Goal: Complete application form

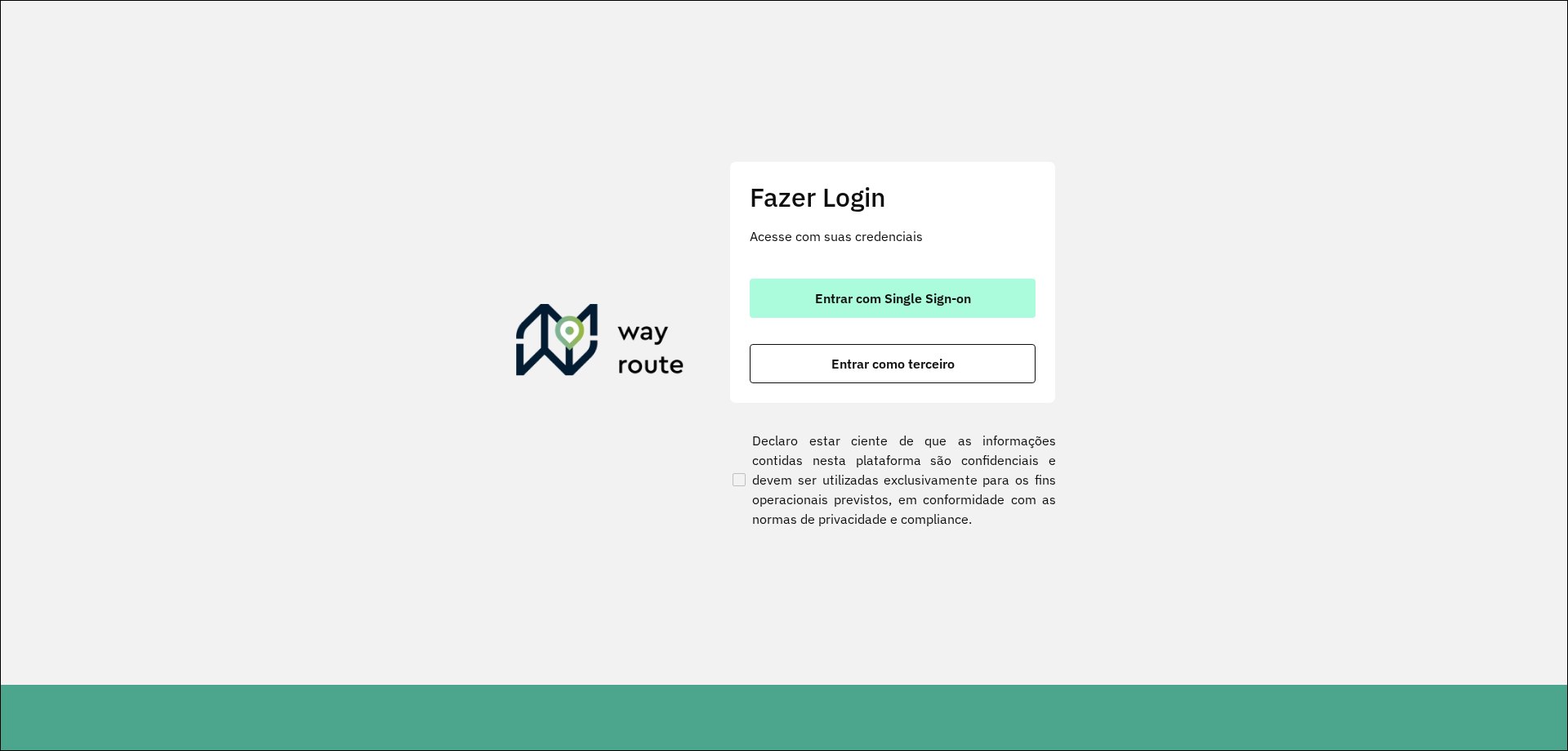
click at [844, 299] on span "Entrar com Single Sign-on" at bounding box center [893, 298] width 156 height 13
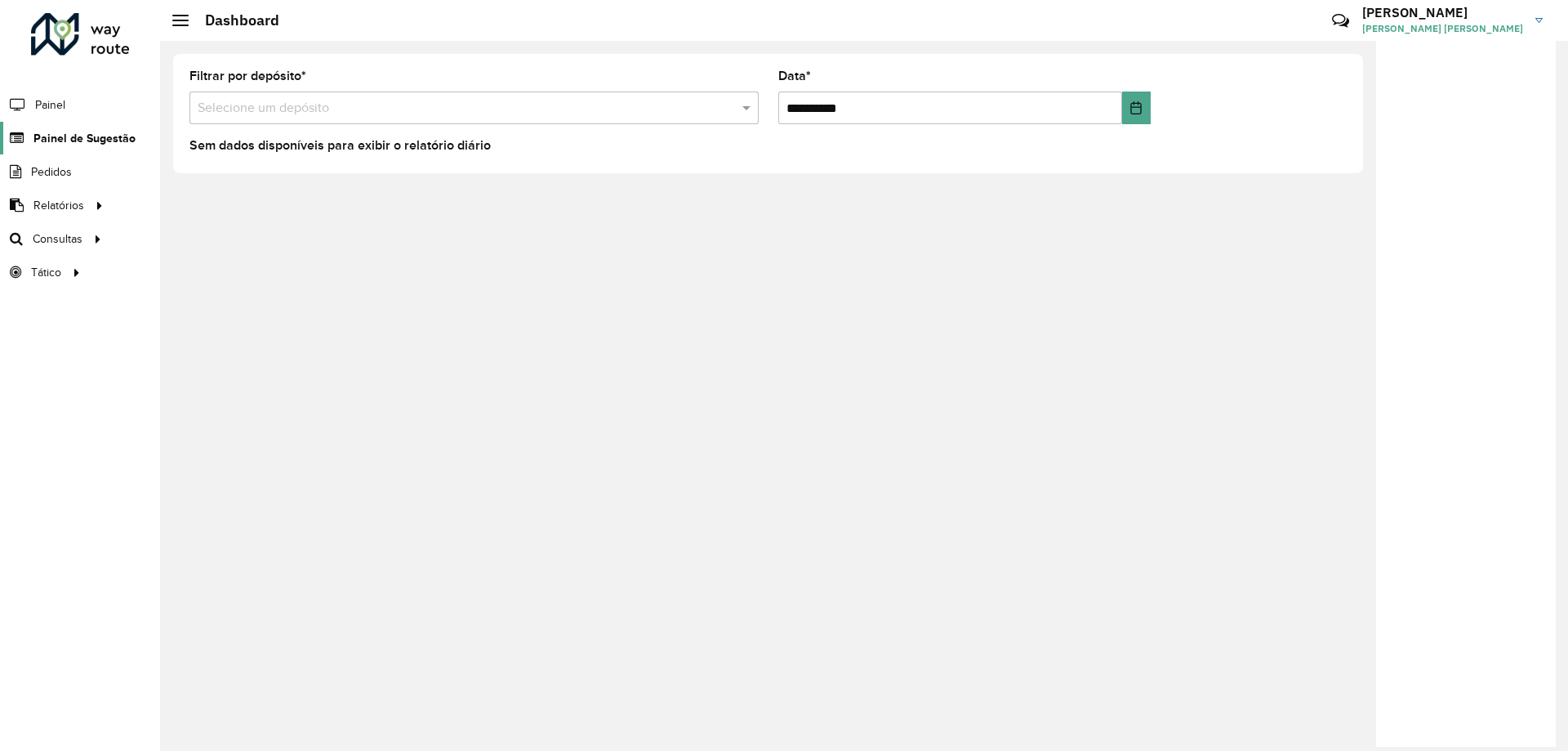
click at [83, 144] on span "Painel de Sugestão" at bounding box center [84, 139] width 102 height 18
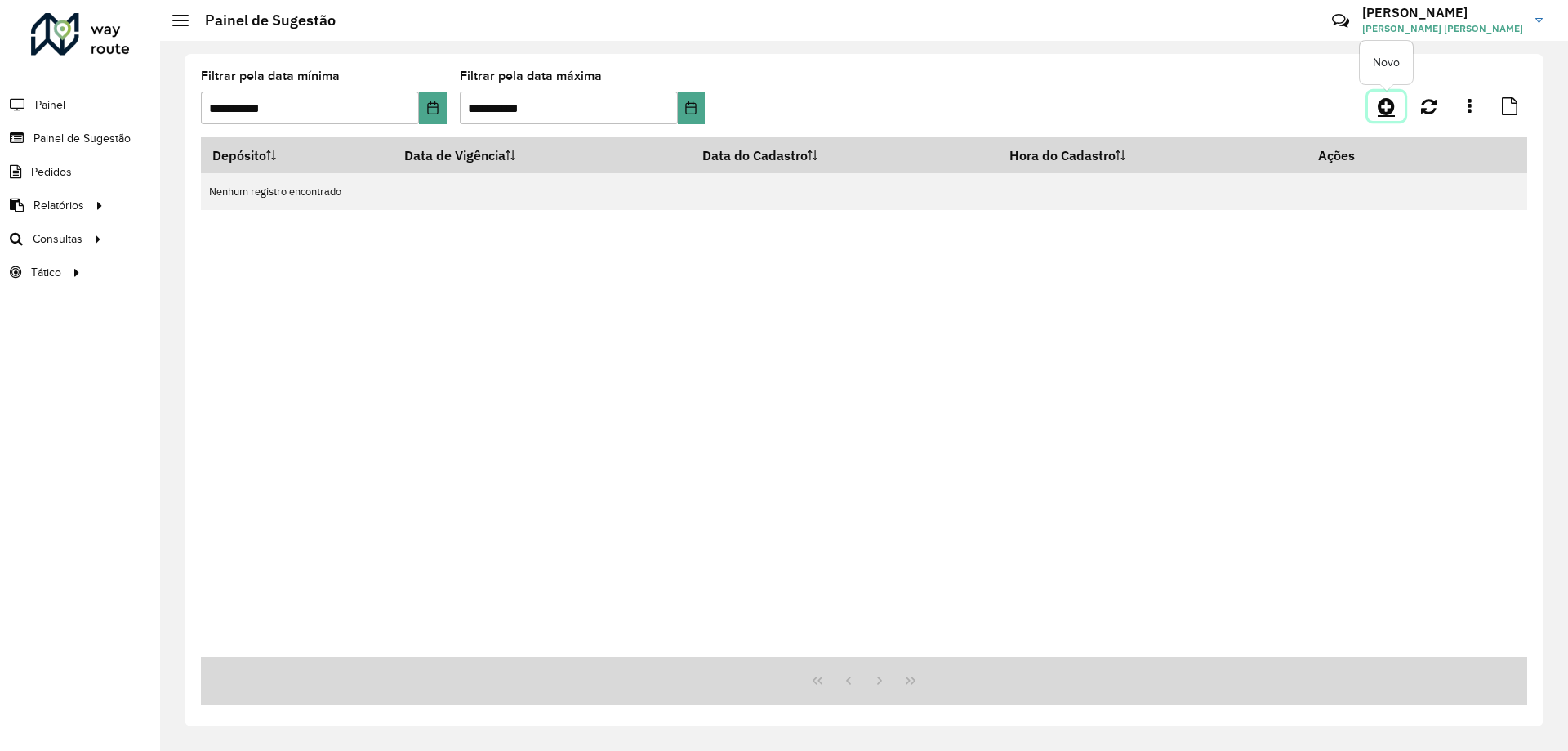
click at [1387, 110] on icon at bounding box center [1386, 105] width 18 height 19
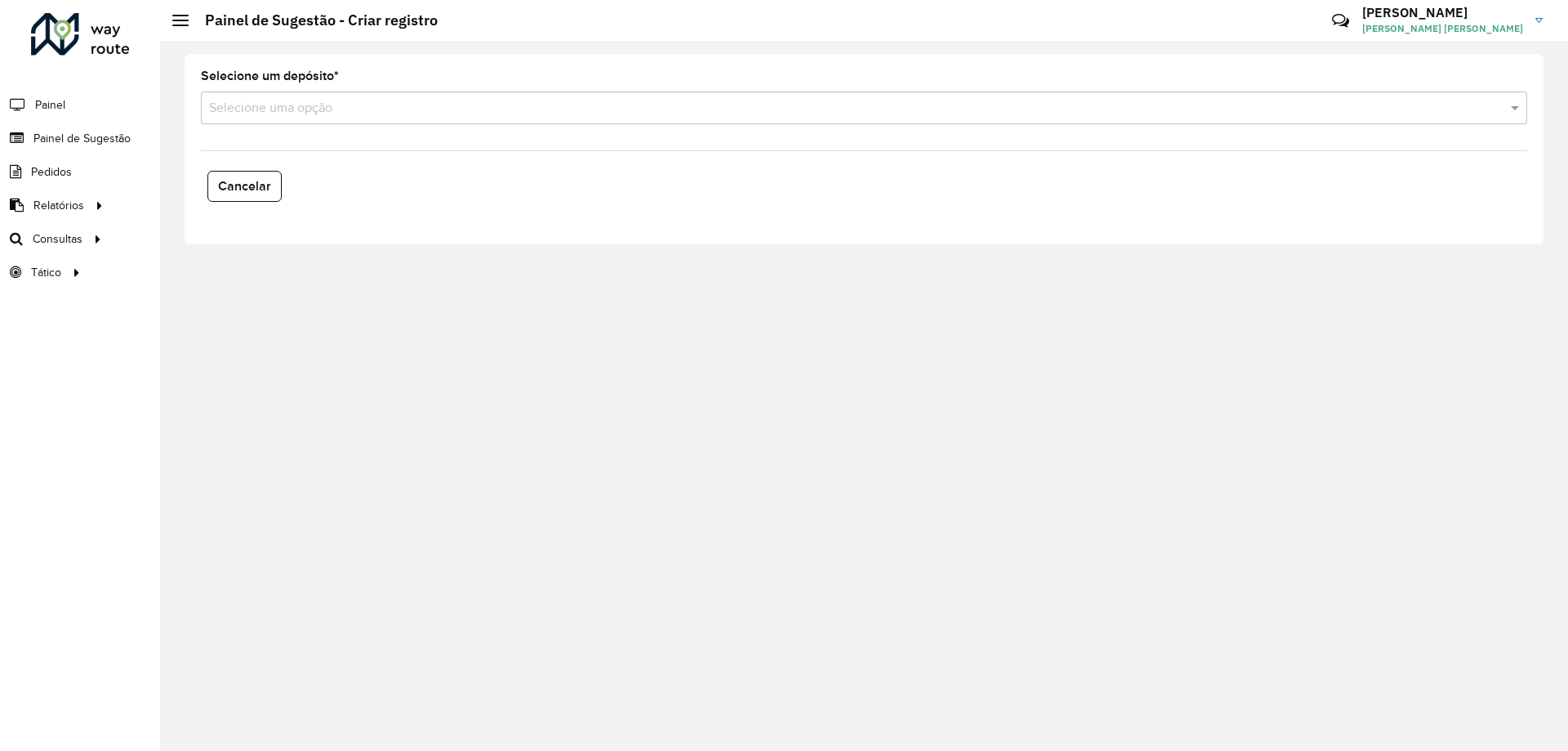
click at [380, 114] on input "text" at bounding box center [847, 108] width 1277 height 19
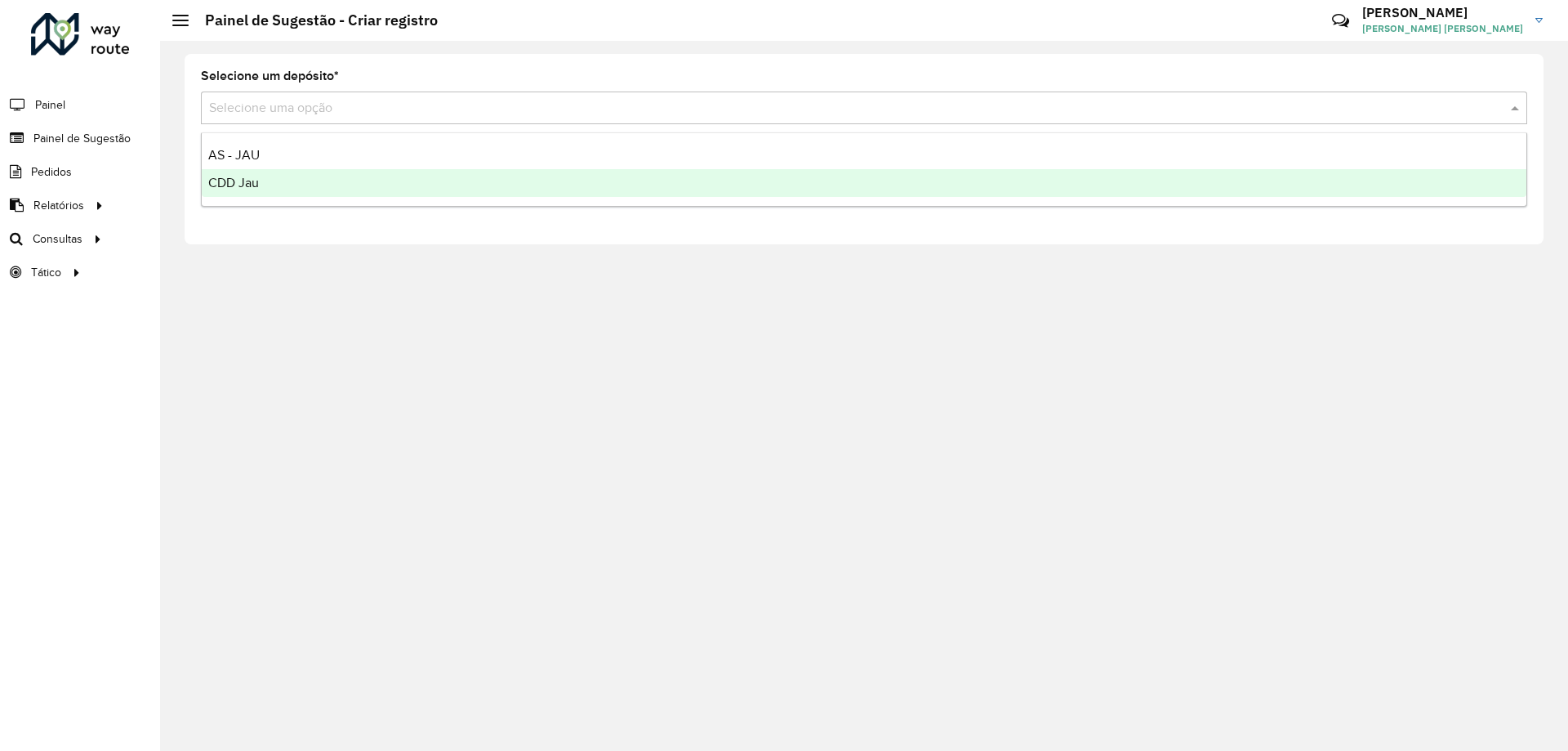
click at [286, 187] on div "CDD Jau" at bounding box center [864, 182] width 1325 height 28
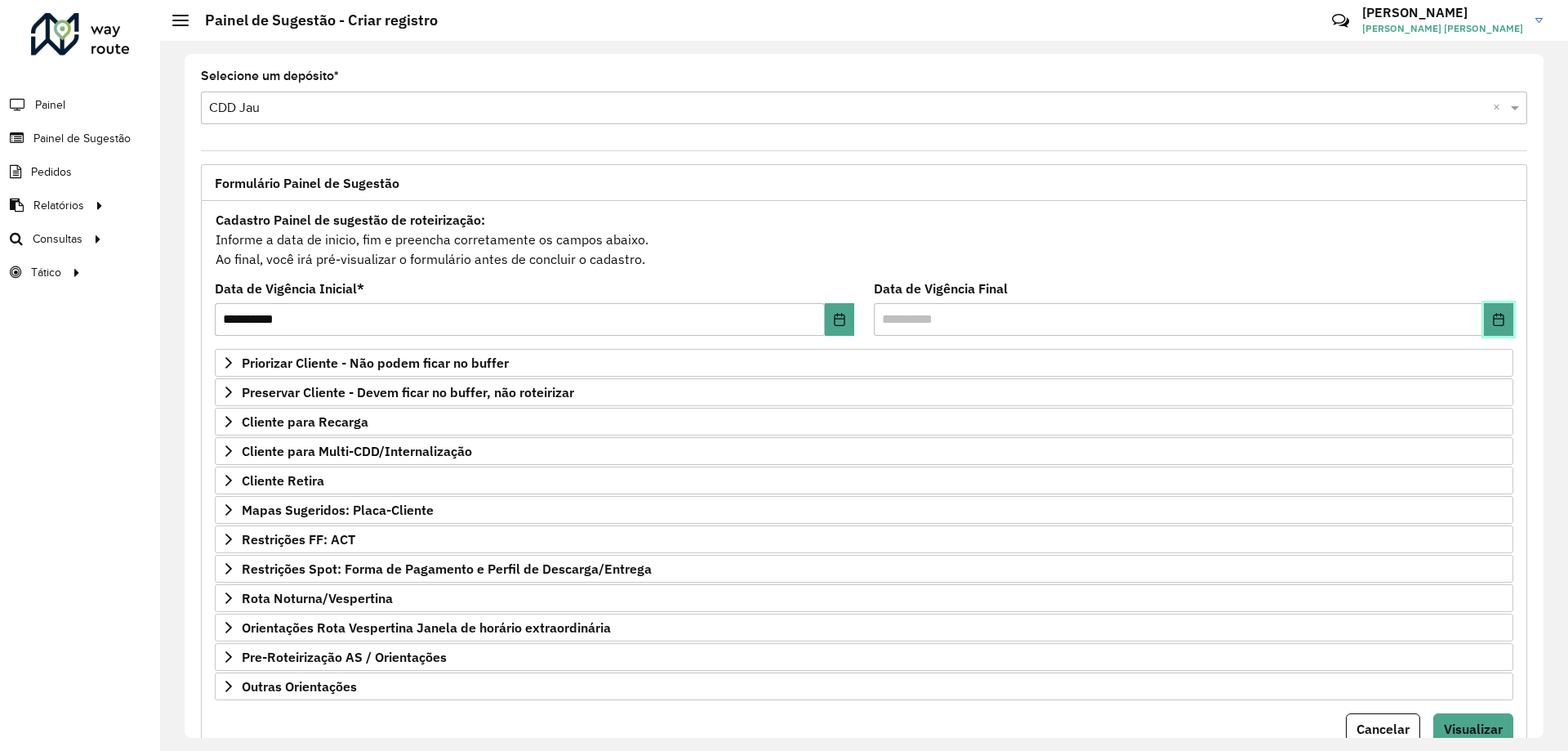
click at [1491, 333] on button "Choose Date" at bounding box center [1498, 319] width 29 height 33
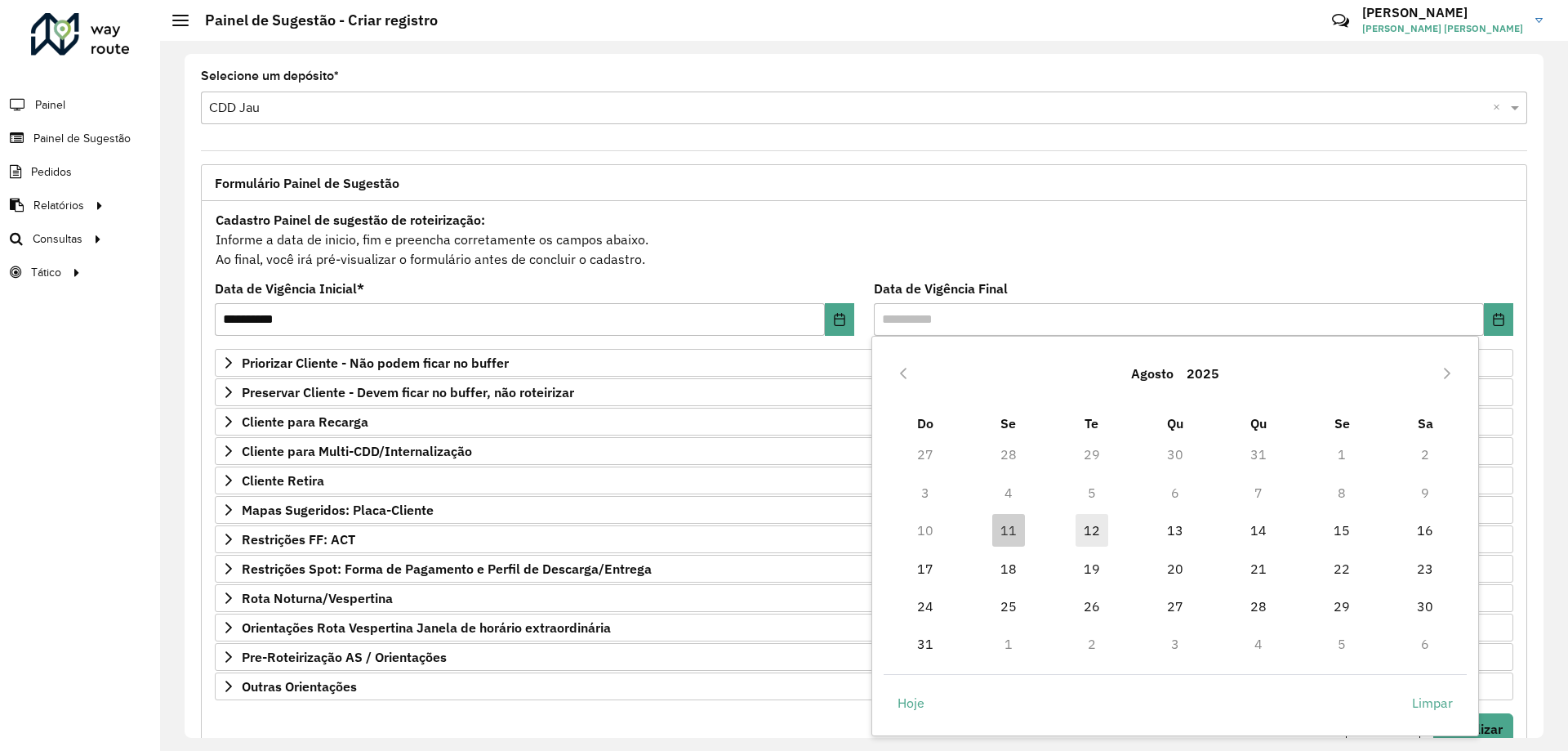
click at [1086, 535] on span "12" at bounding box center [1091, 530] width 33 height 33
type input "**********"
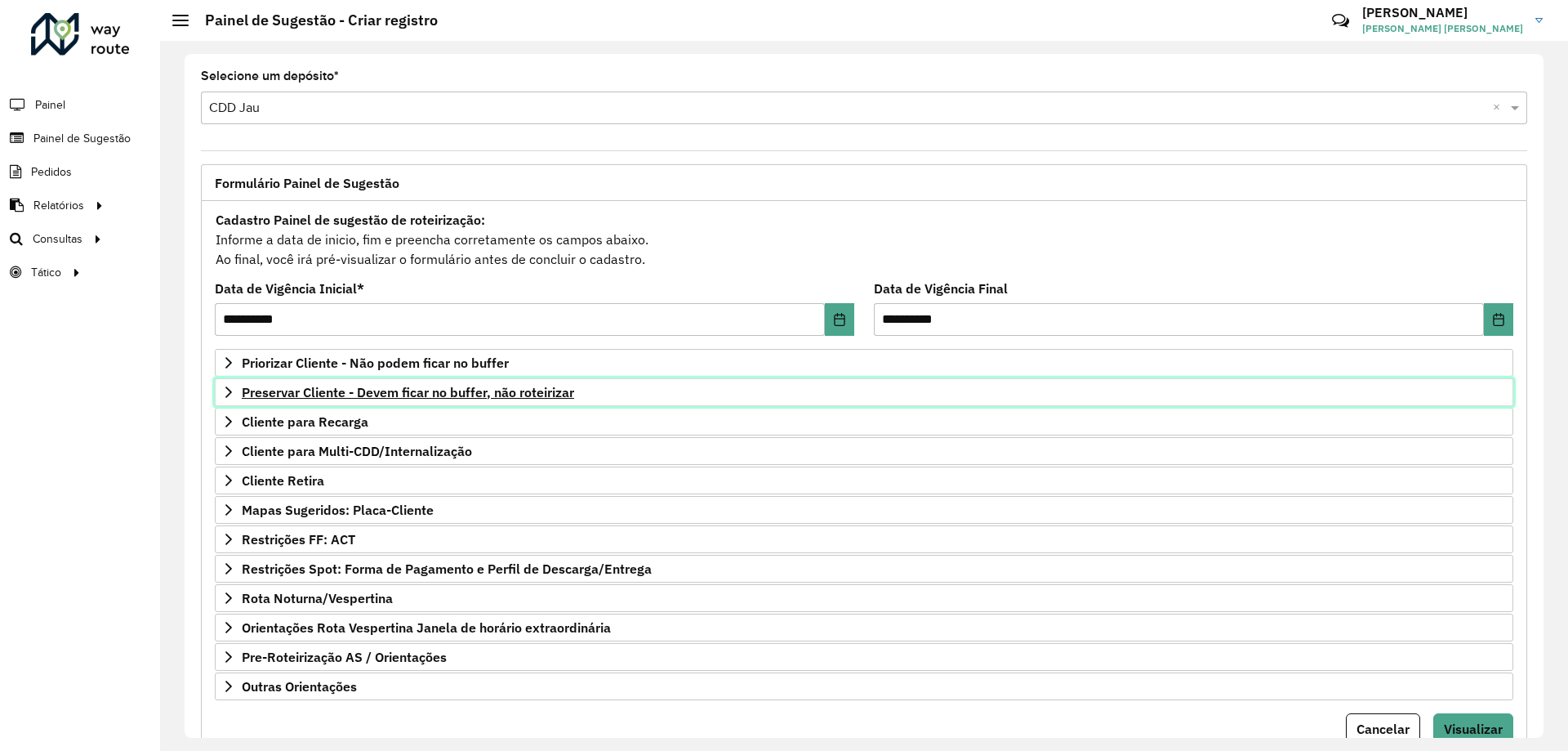
click at [401, 400] on link "Preservar Cliente - Devem ficar no buffer, não roteirizar" at bounding box center [863, 392] width 1298 height 28
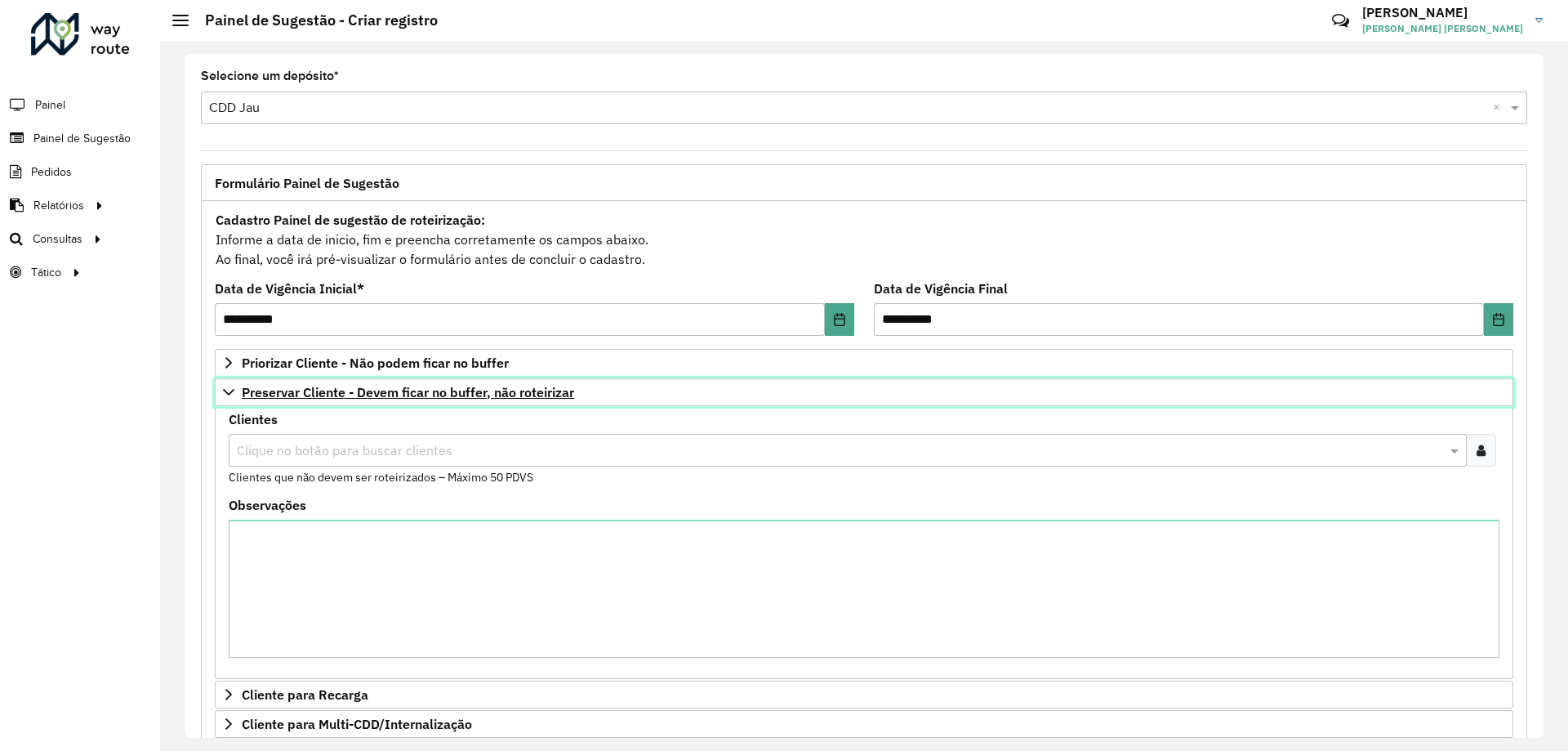
click at [385, 394] on span "Preservar Cliente - Devem ficar no buffer, não roteirizar" at bounding box center [408, 393] width 332 height 13
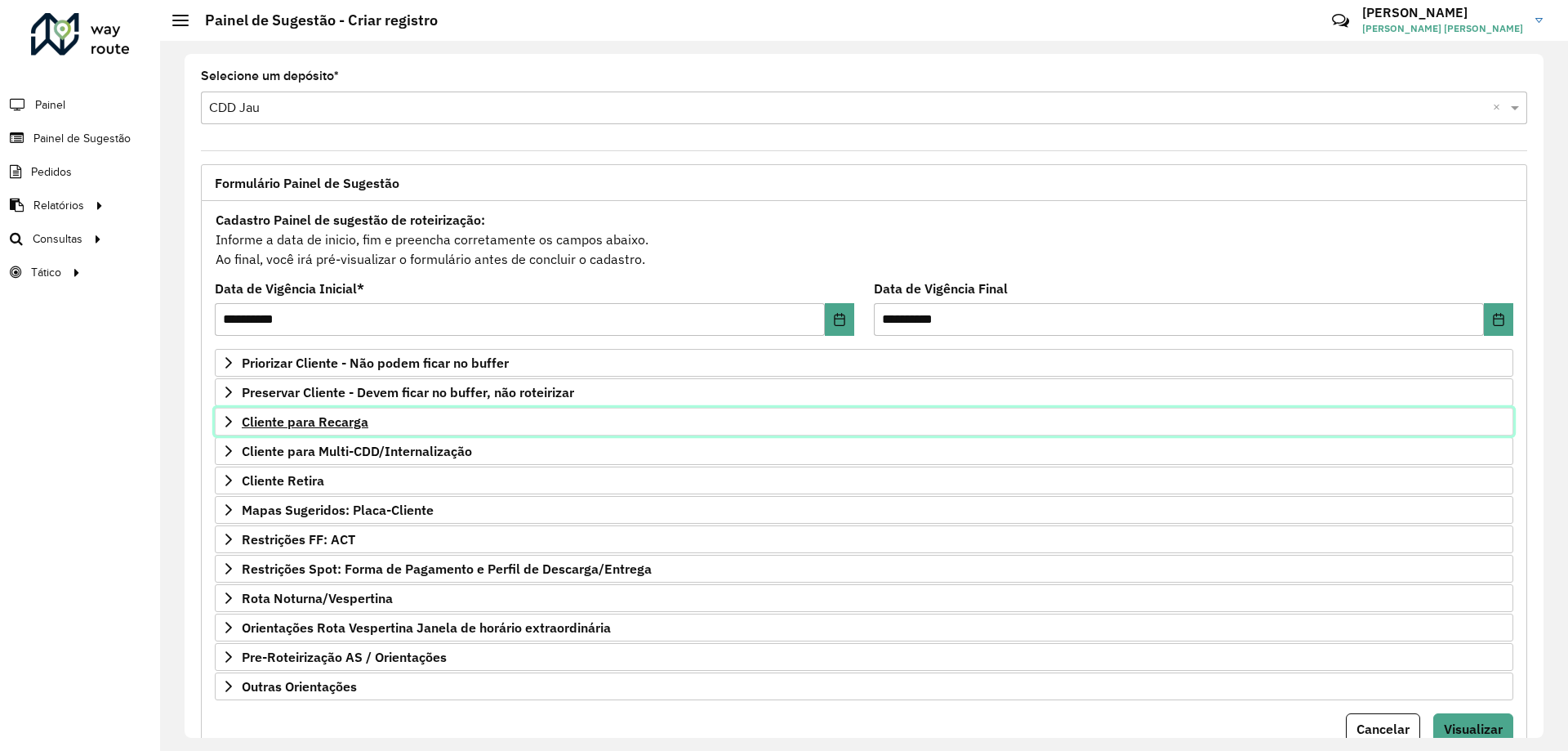
click at [320, 416] on span "Cliente para Recarga" at bounding box center [306, 422] width 127 height 13
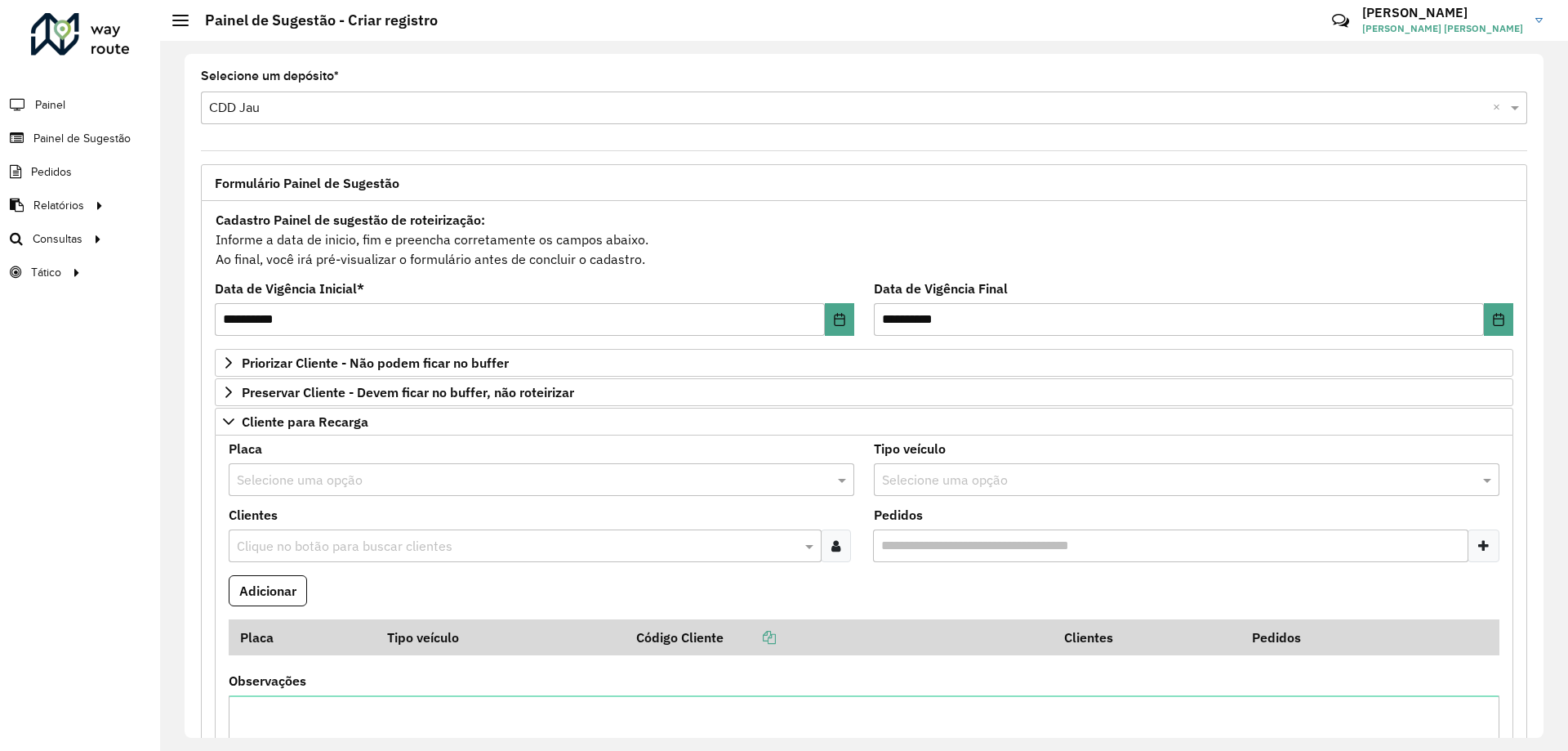
click at [341, 482] on input "text" at bounding box center [525, 480] width 577 height 19
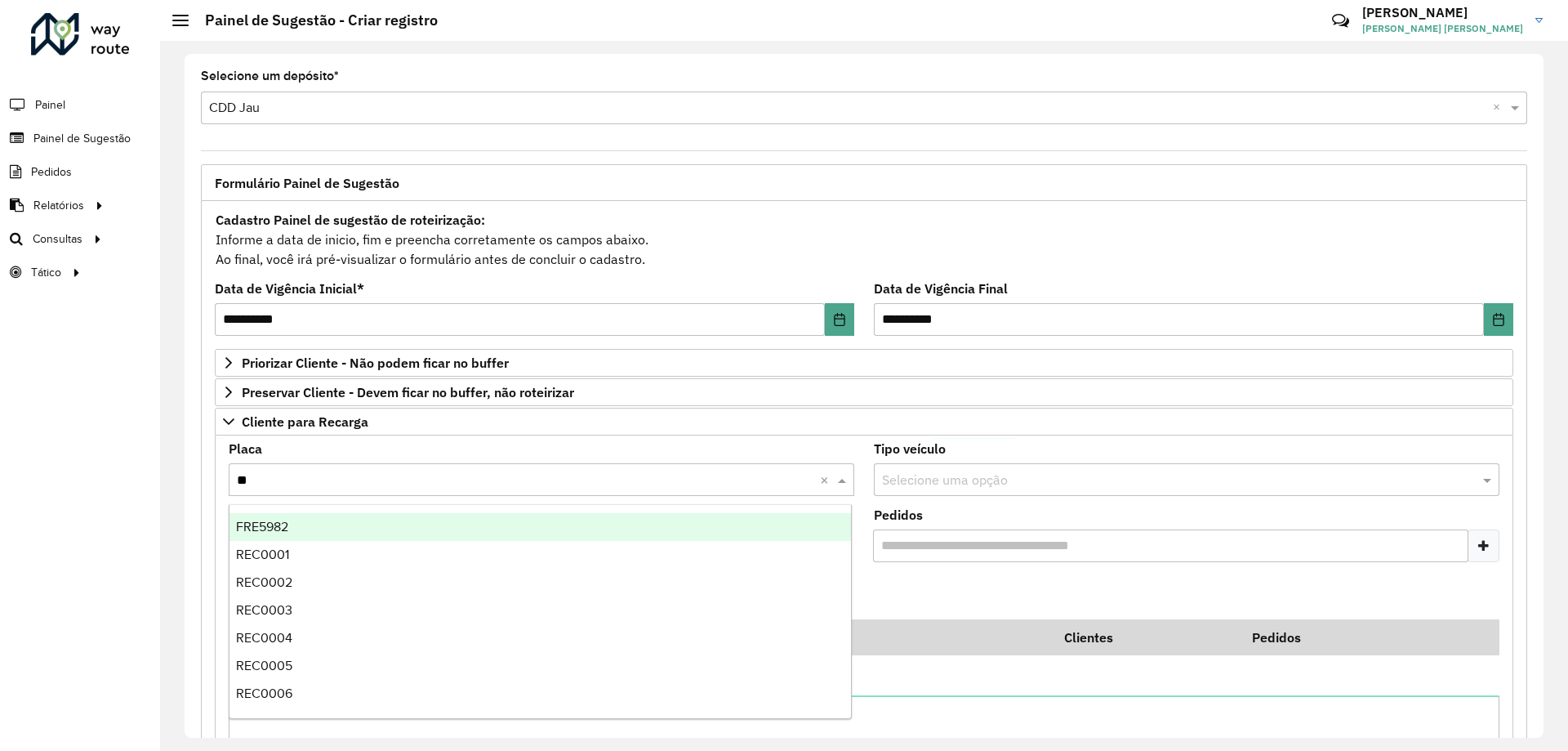
type input "***"
click at [323, 524] on div "REC0001" at bounding box center [540, 526] width 621 height 28
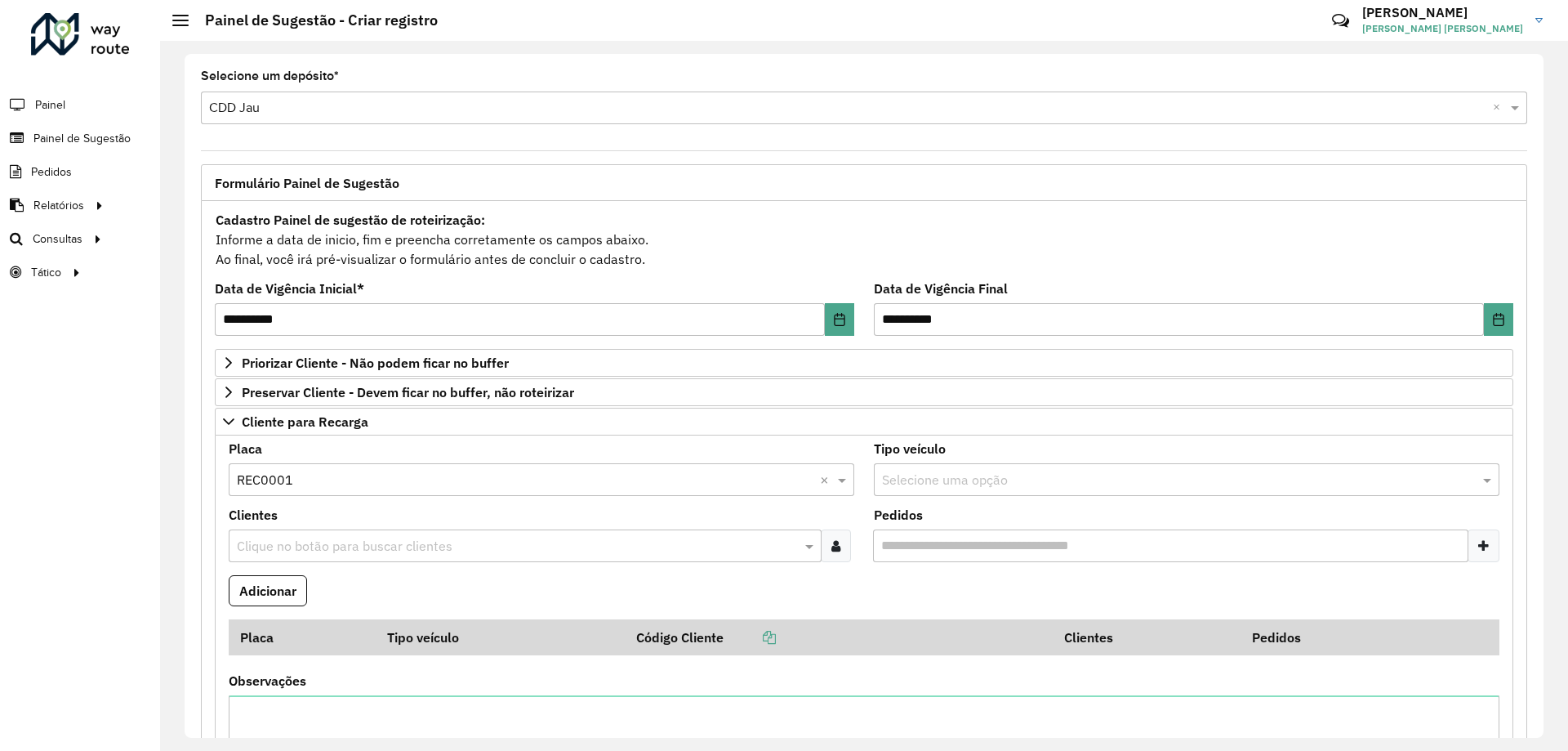
click at [322, 532] on div "Clique no botão para buscar clientes" at bounding box center [525, 545] width 593 height 33
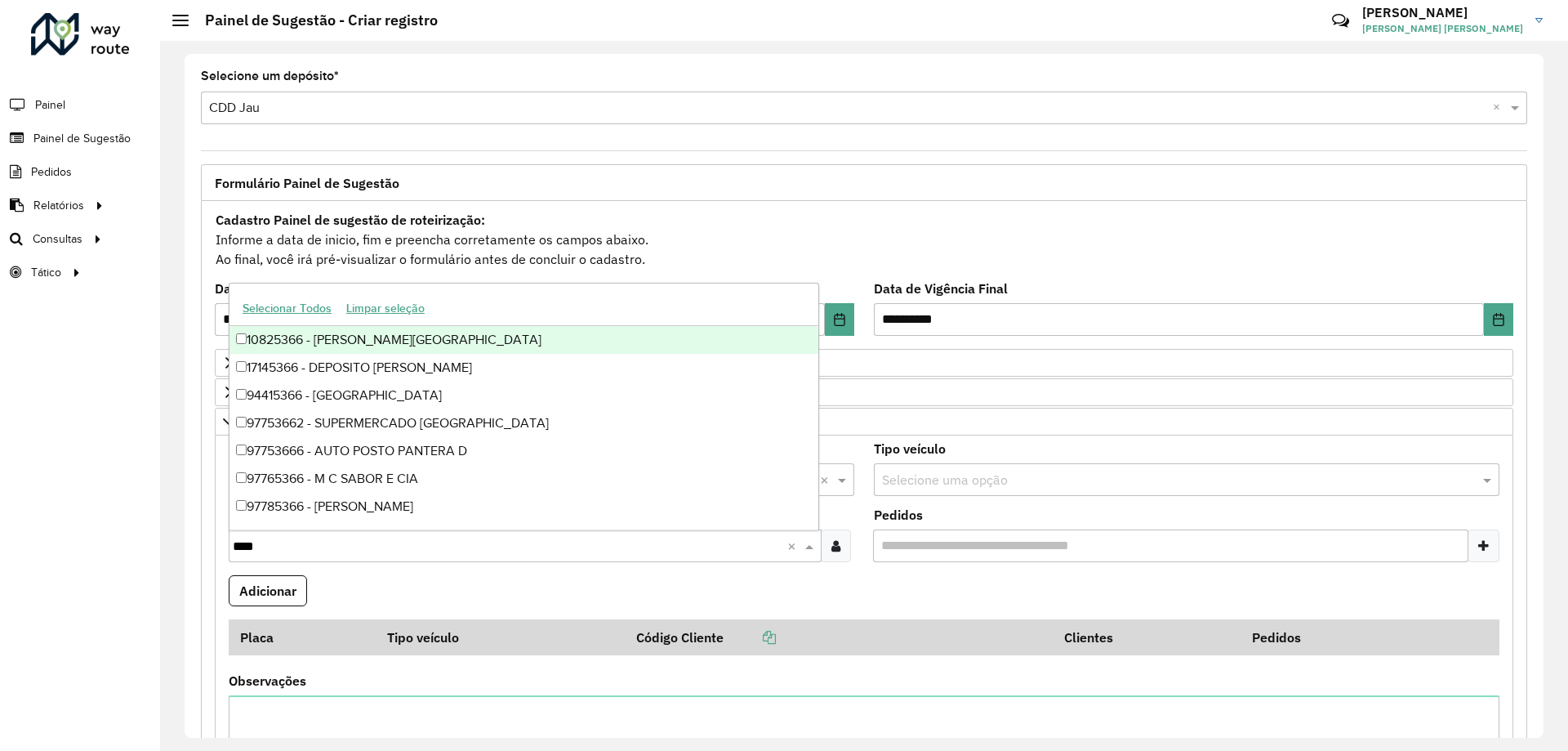
type input "*****"
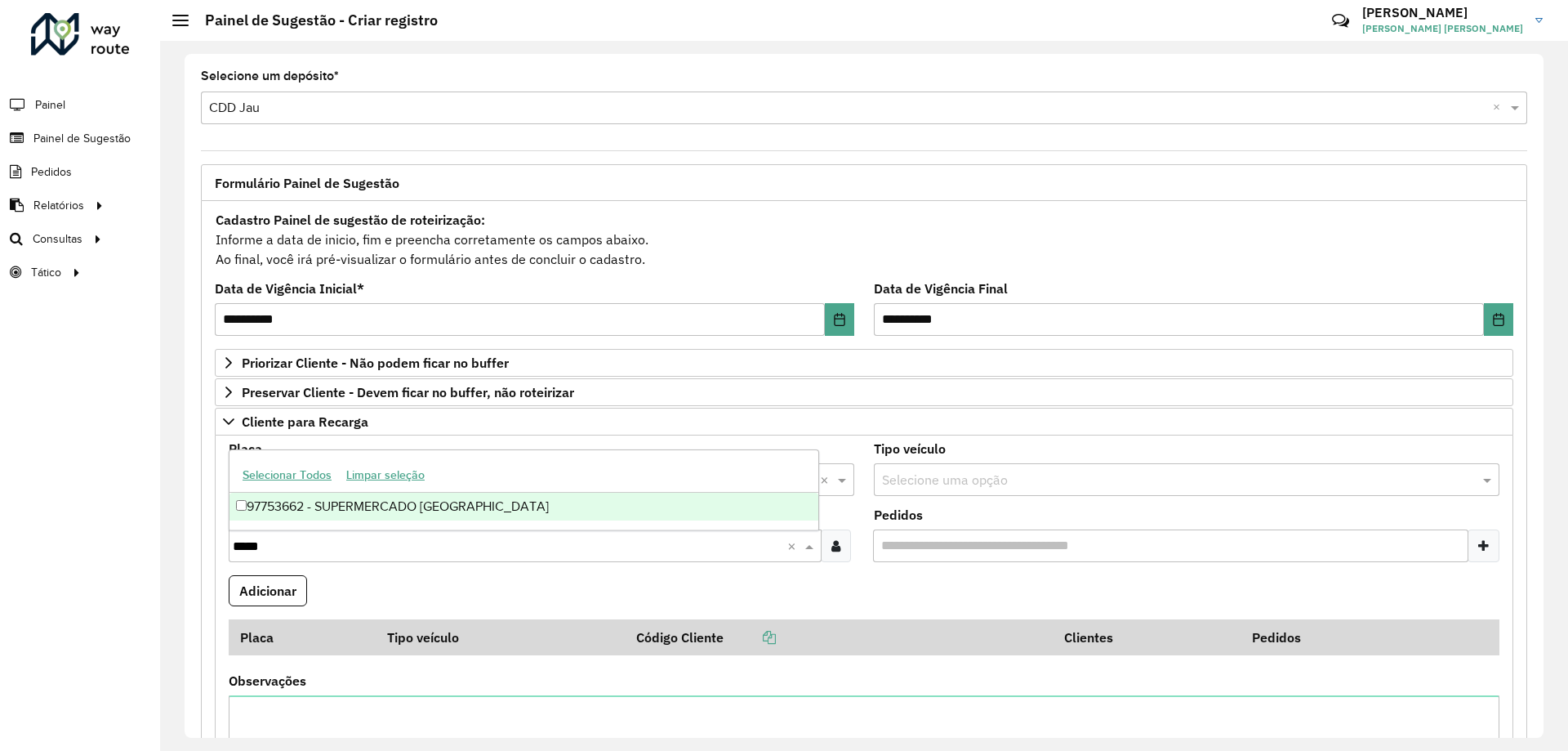
click at [327, 513] on div "97753662 - SUPERMERCADO [GEOGRAPHIC_DATA]" at bounding box center [524, 506] width 589 height 28
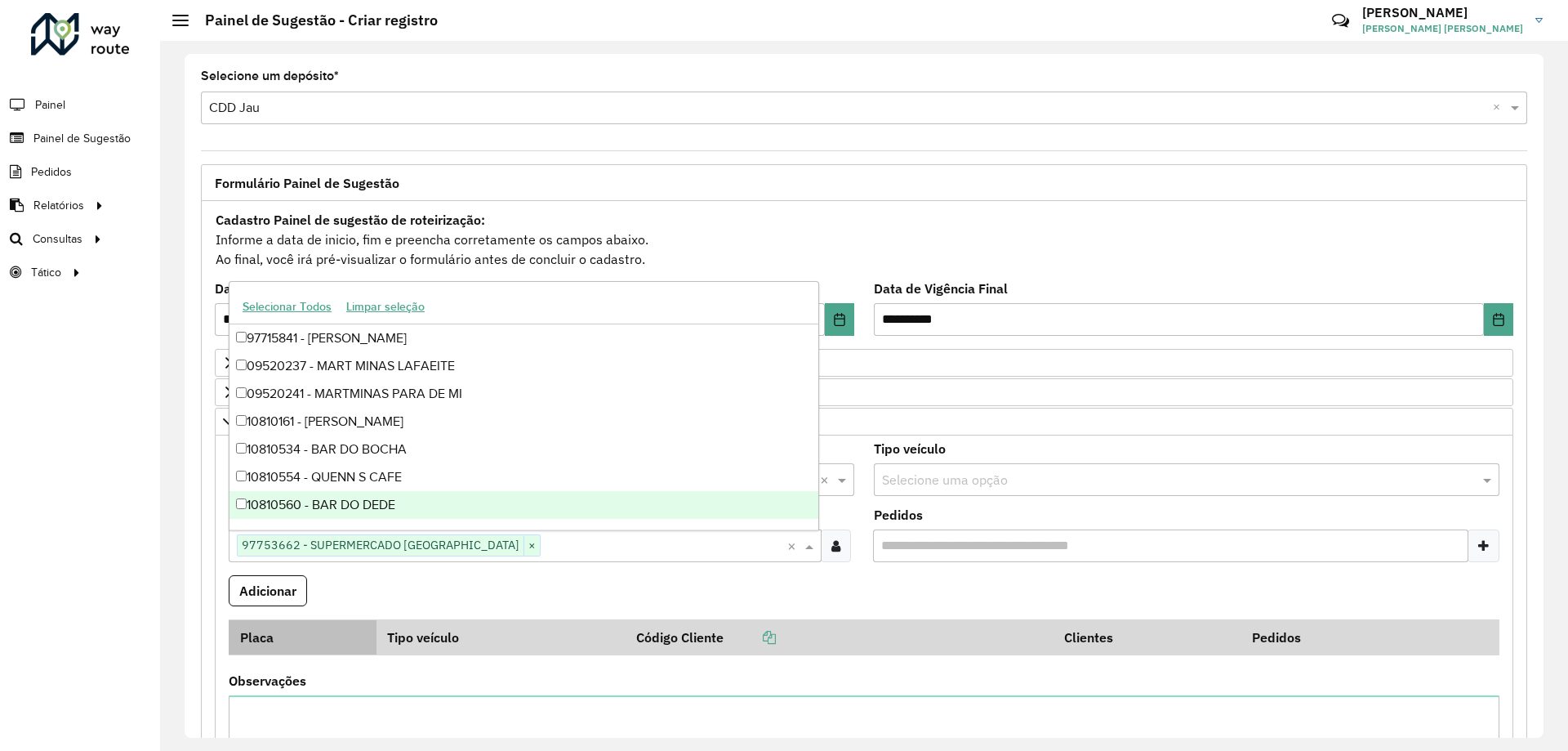
click at [240, 620] on th "Placa" at bounding box center [302, 637] width 148 height 35
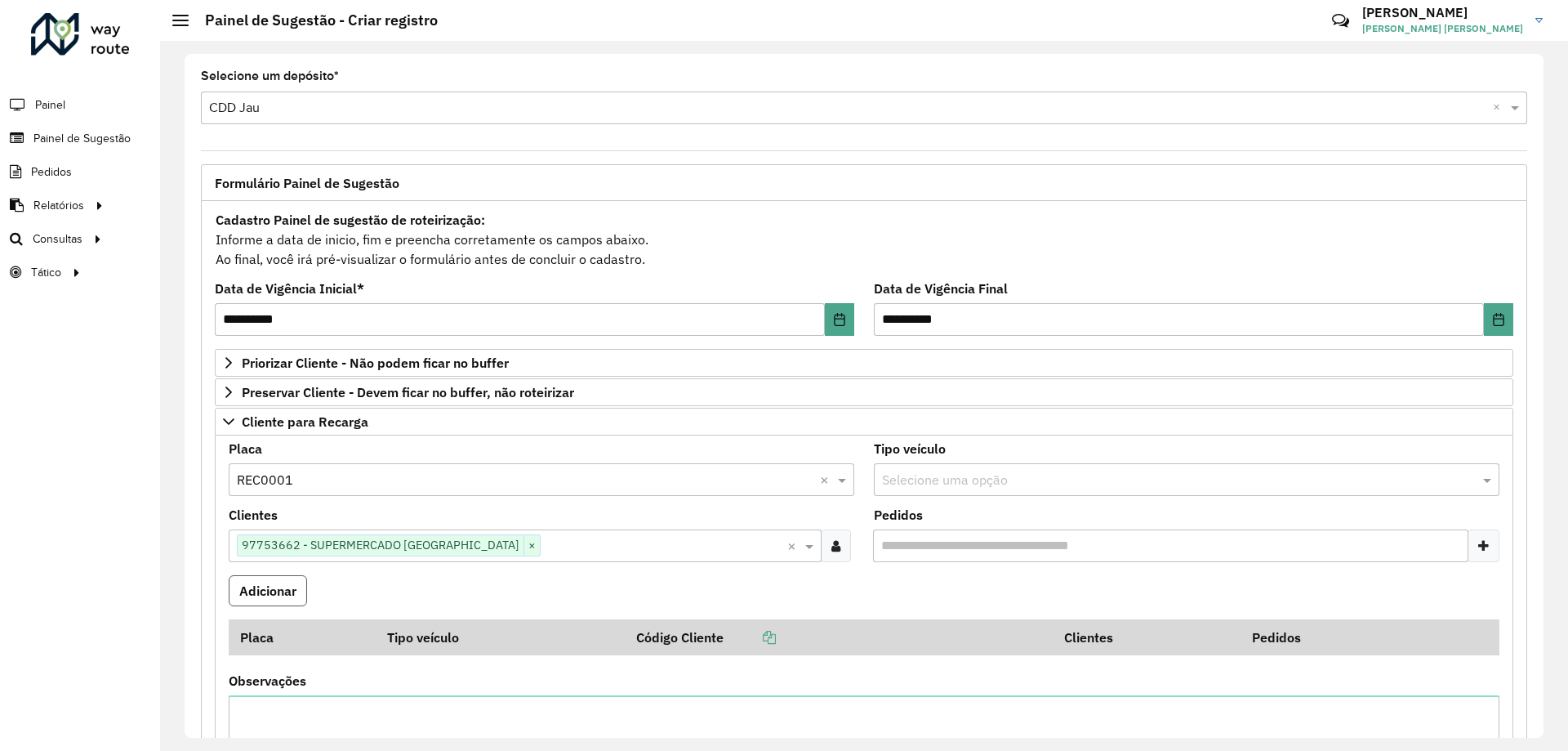
click at [251, 602] on button "Adicionar" at bounding box center [268, 591] width 78 height 31
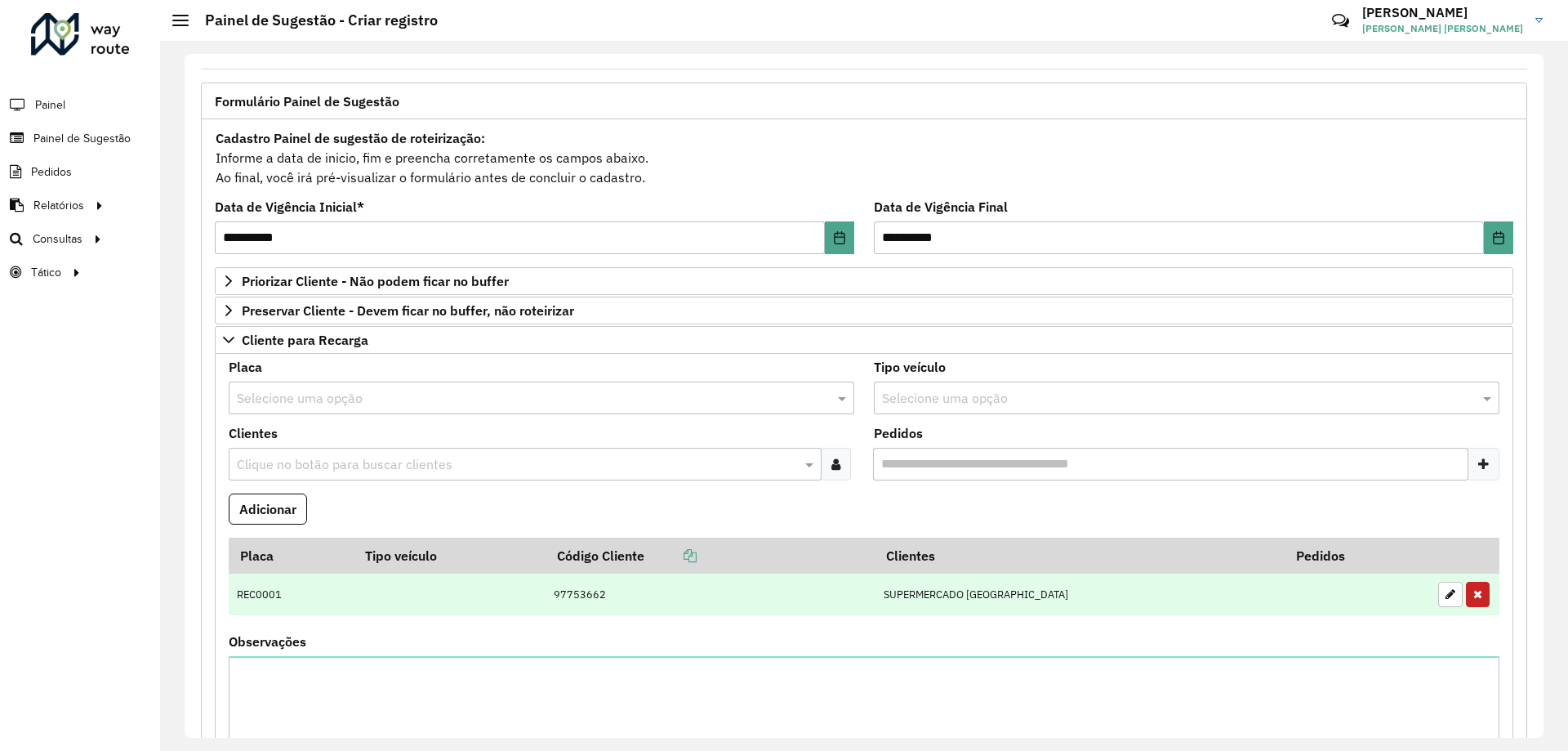
scroll to position [245, 0]
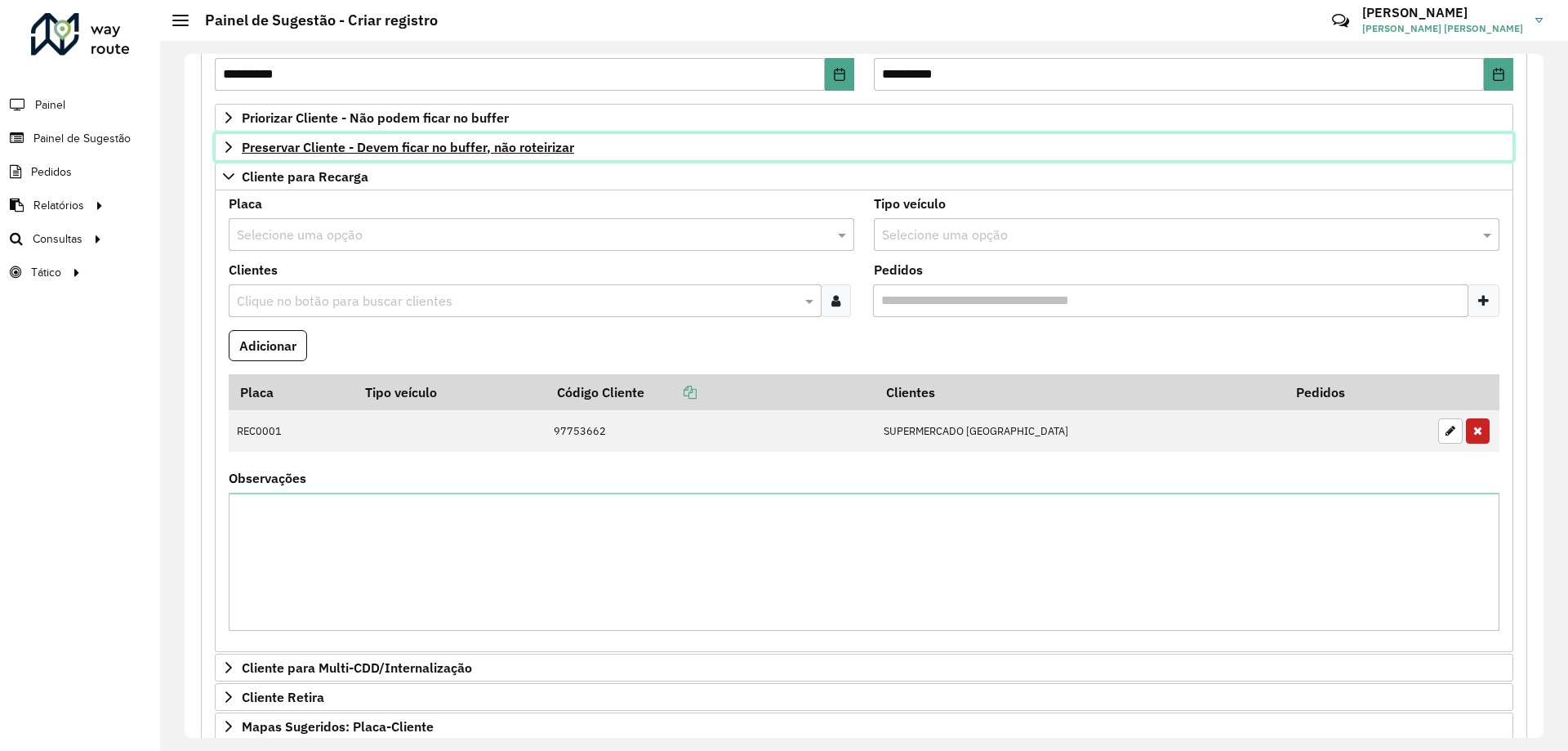
click at [416, 150] on span "Preservar Cliente - Devem ficar no buffer, não roteirizar" at bounding box center [408, 147] width 332 height 13
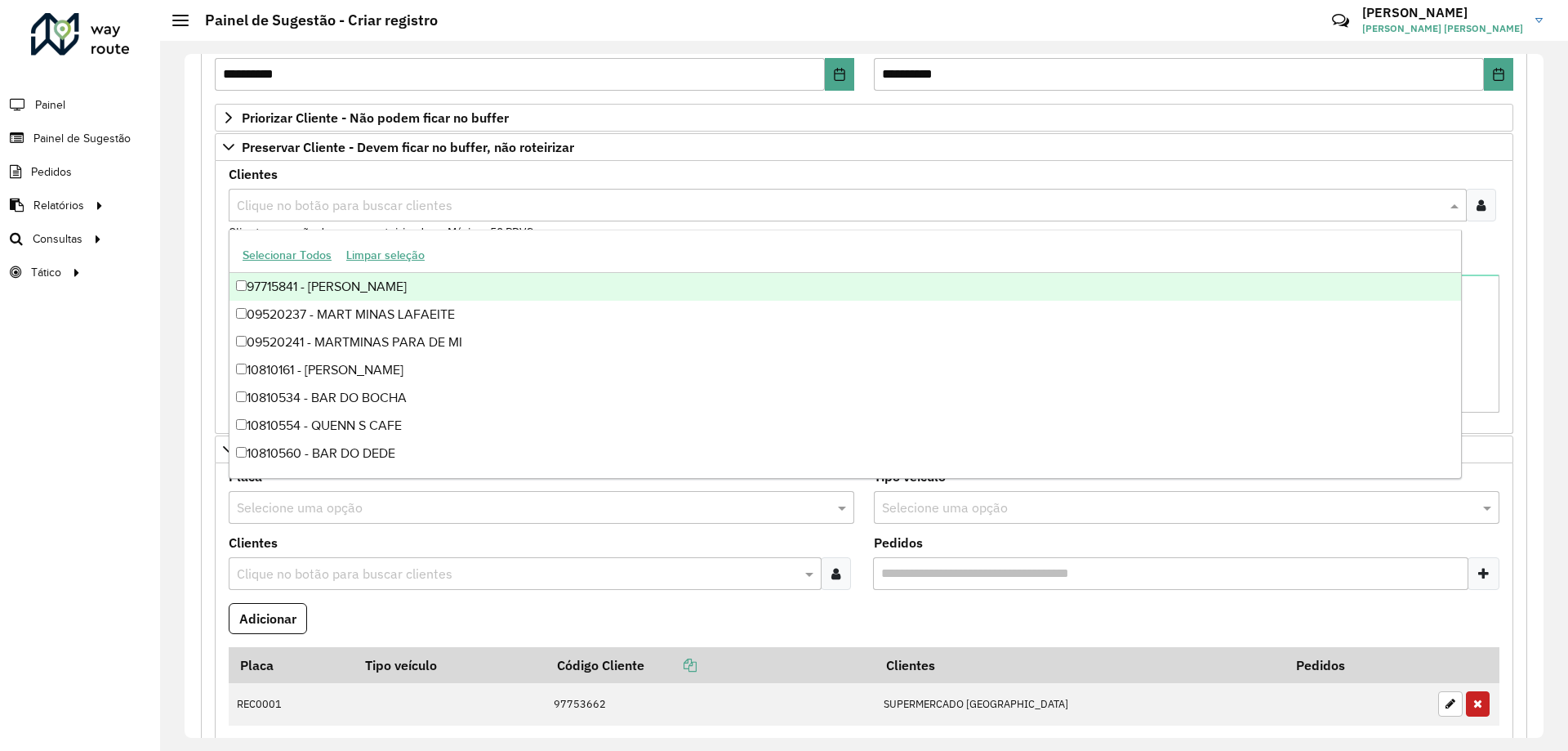
click at [394, 205] on input "text" at bounding box center [840, 206] width 1214 height 19
type input "*****"
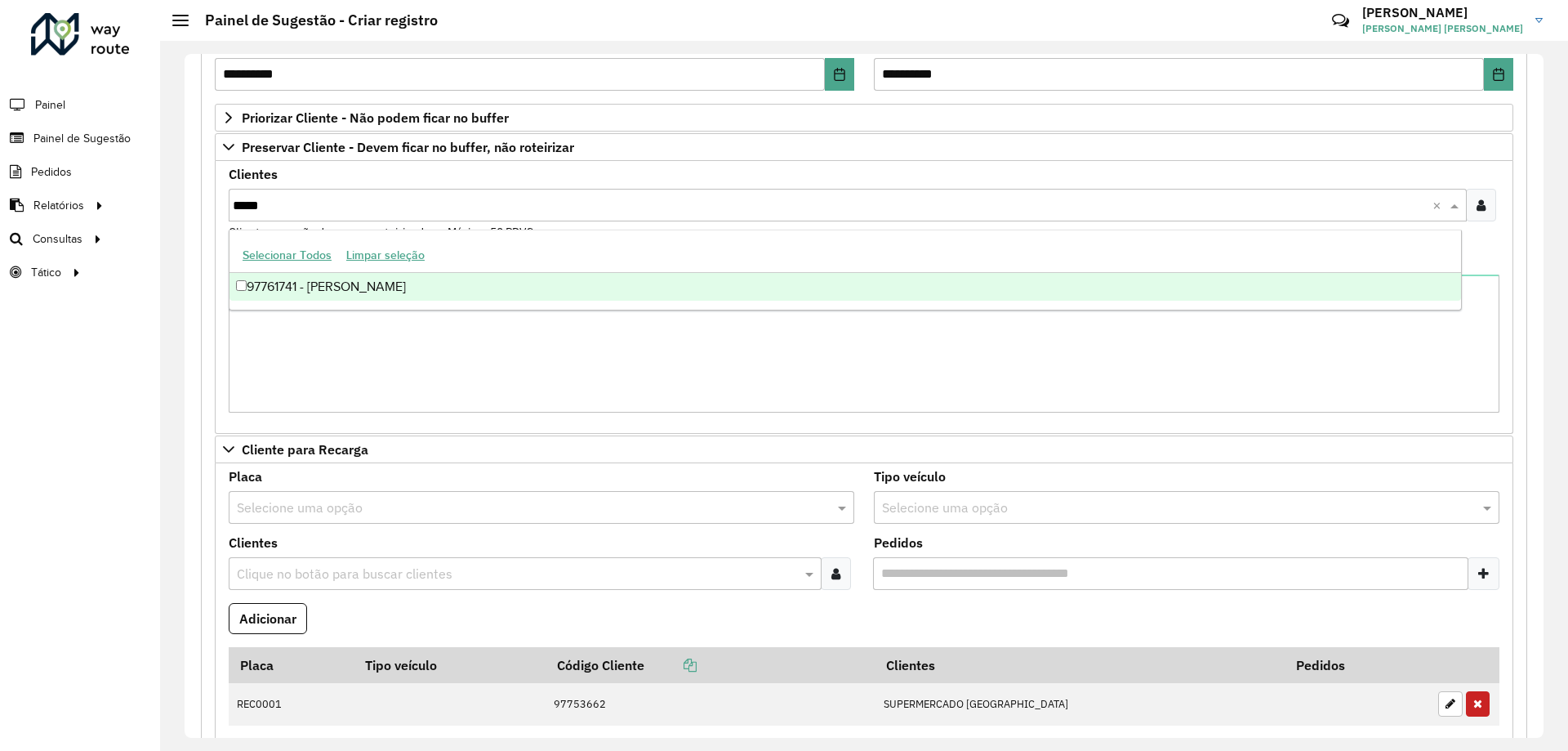
click at [478, 297] on div "97761741 - [PERSON_NAME]" at bounding box center [845, 287] width 1232 height 28
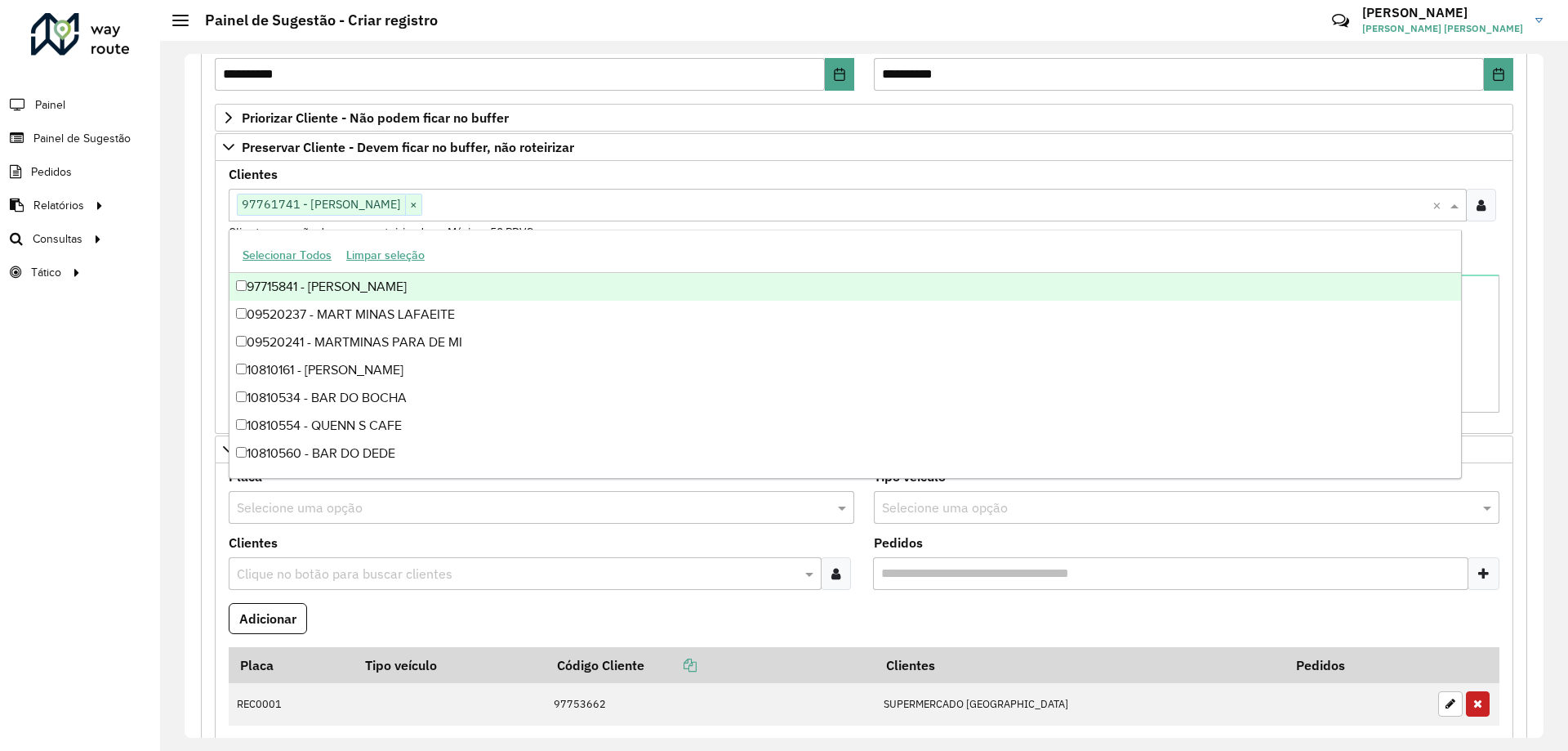
click at [488, 175] on div "Clientes Clique no botão para buscar clientes 97761741 - [PERSON_NAME] × × Clie…" at bounding box center [864, 205] width 1271 height 73
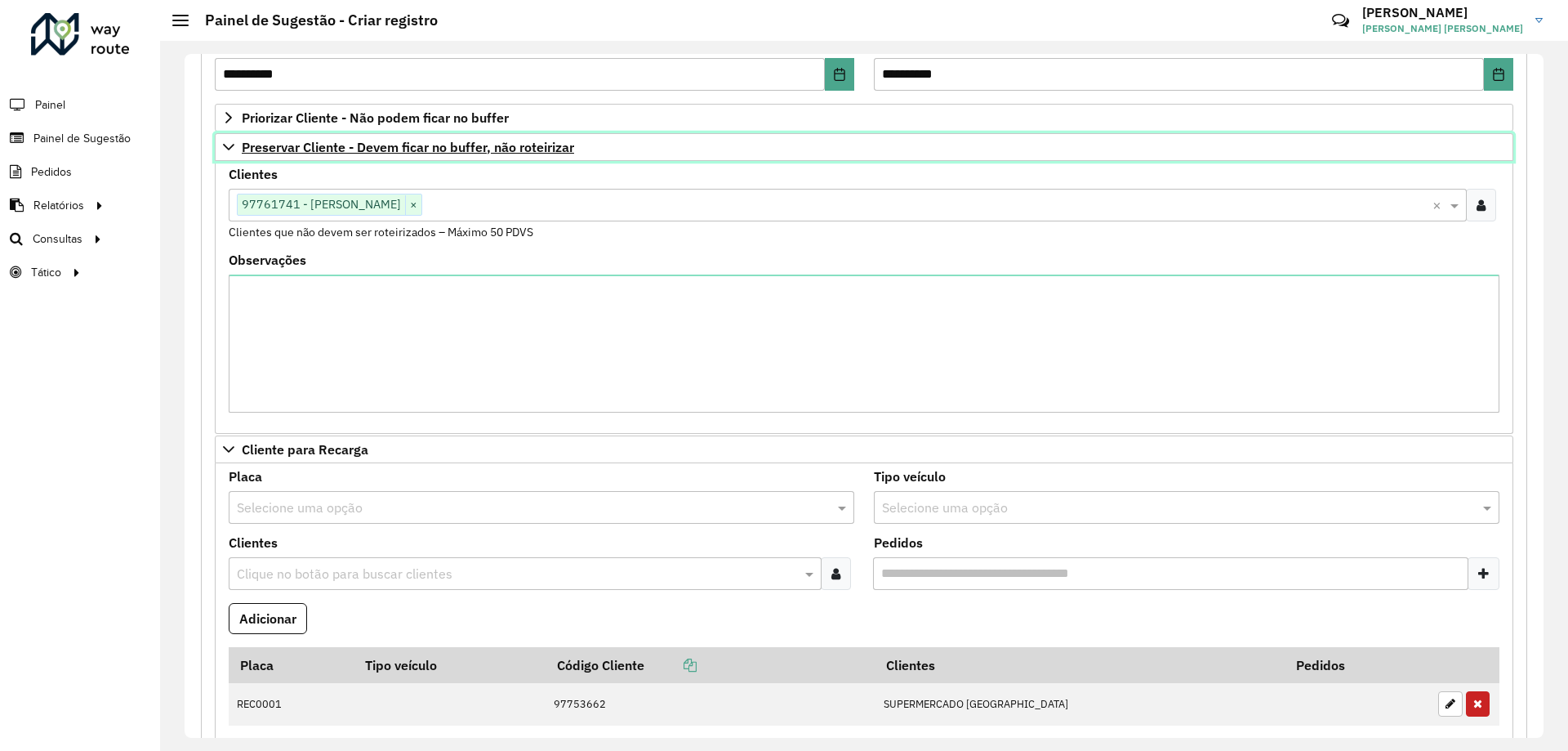
click at [409, 145] on span "Preservar Cliente - Devem ficar no buffer, não roteirizar" at bounding box center [408, 147] width 332 height 13
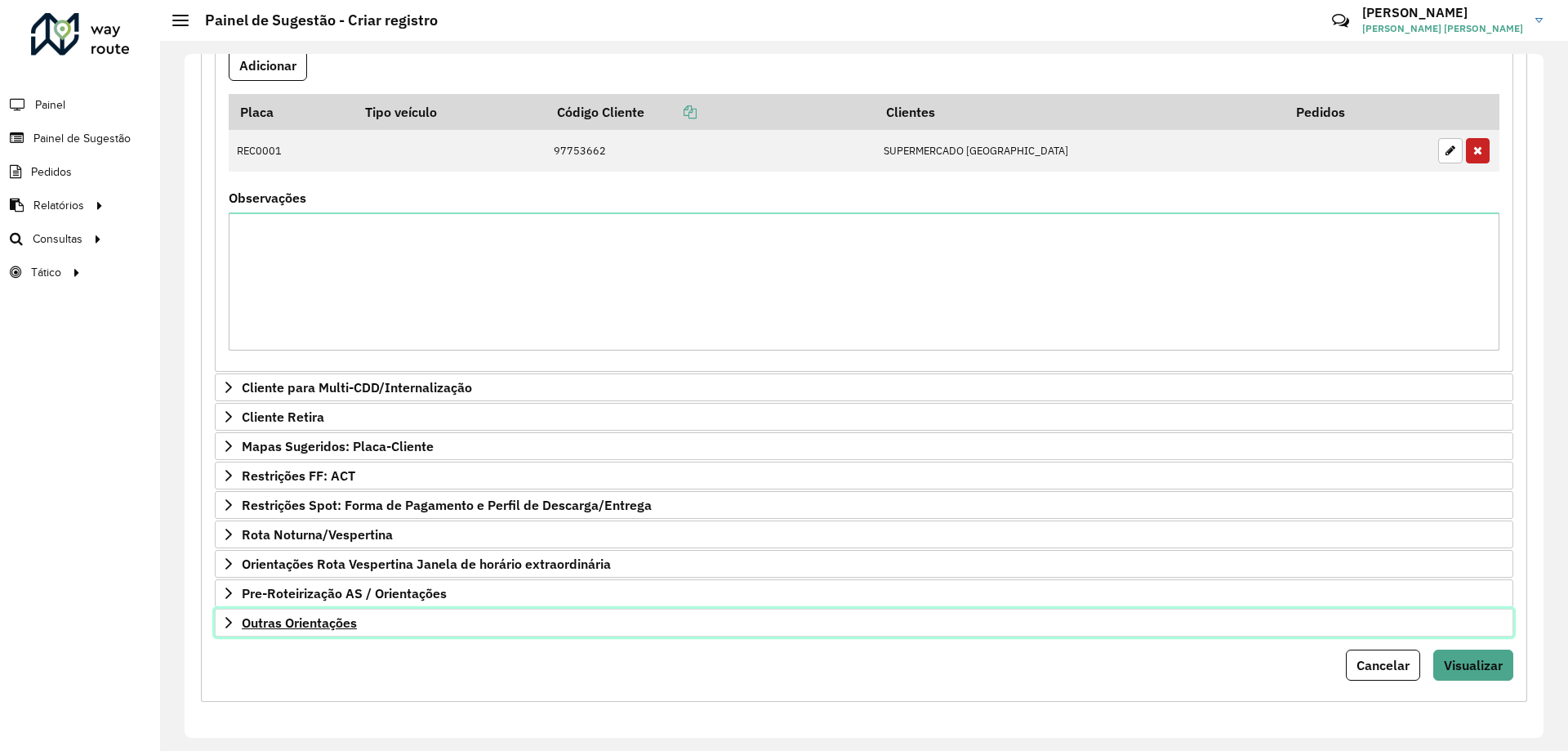
click at [293, 619] on span "Outras Orientações" at bounding box center [300, 623] width 115 height 13
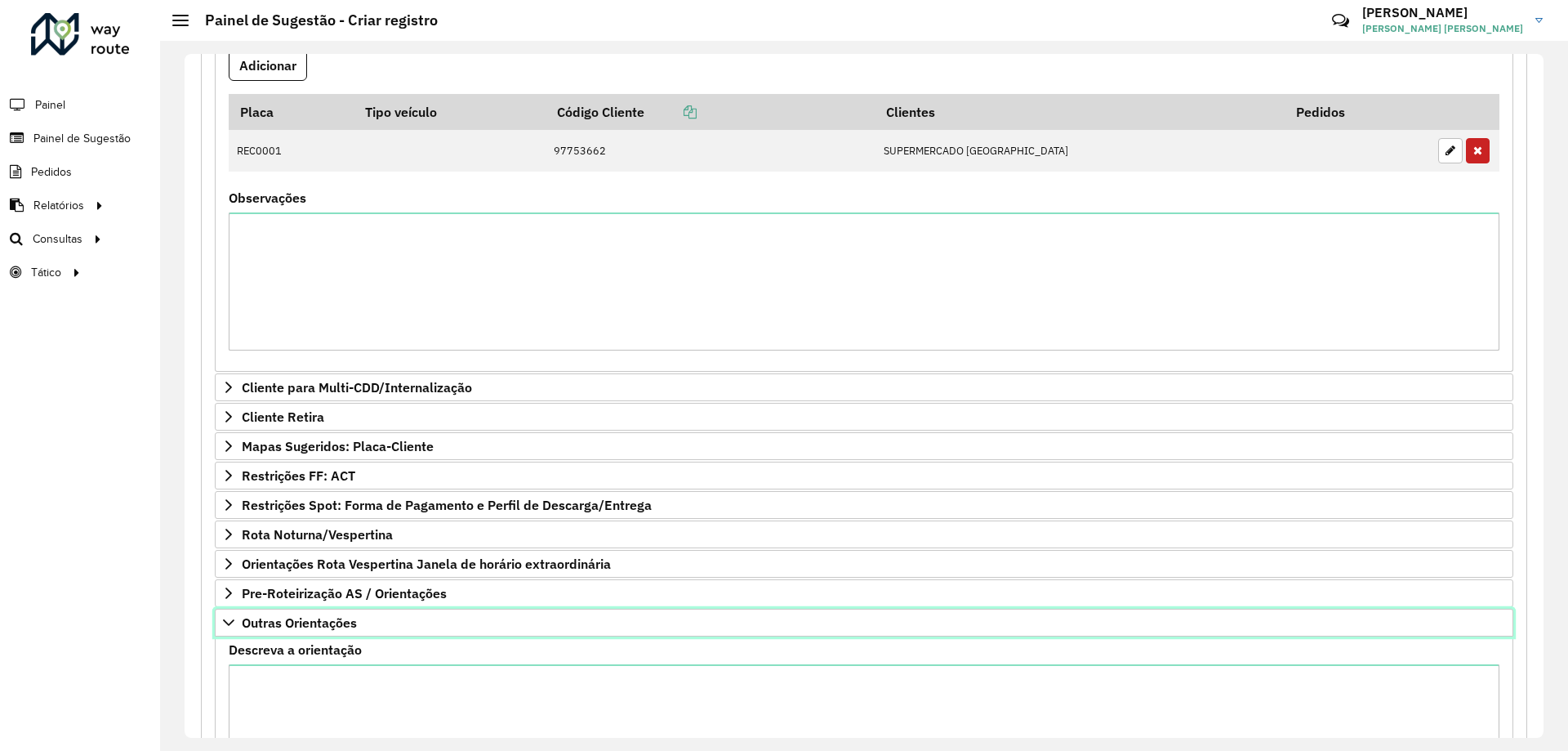
scroll to position [703, 0]
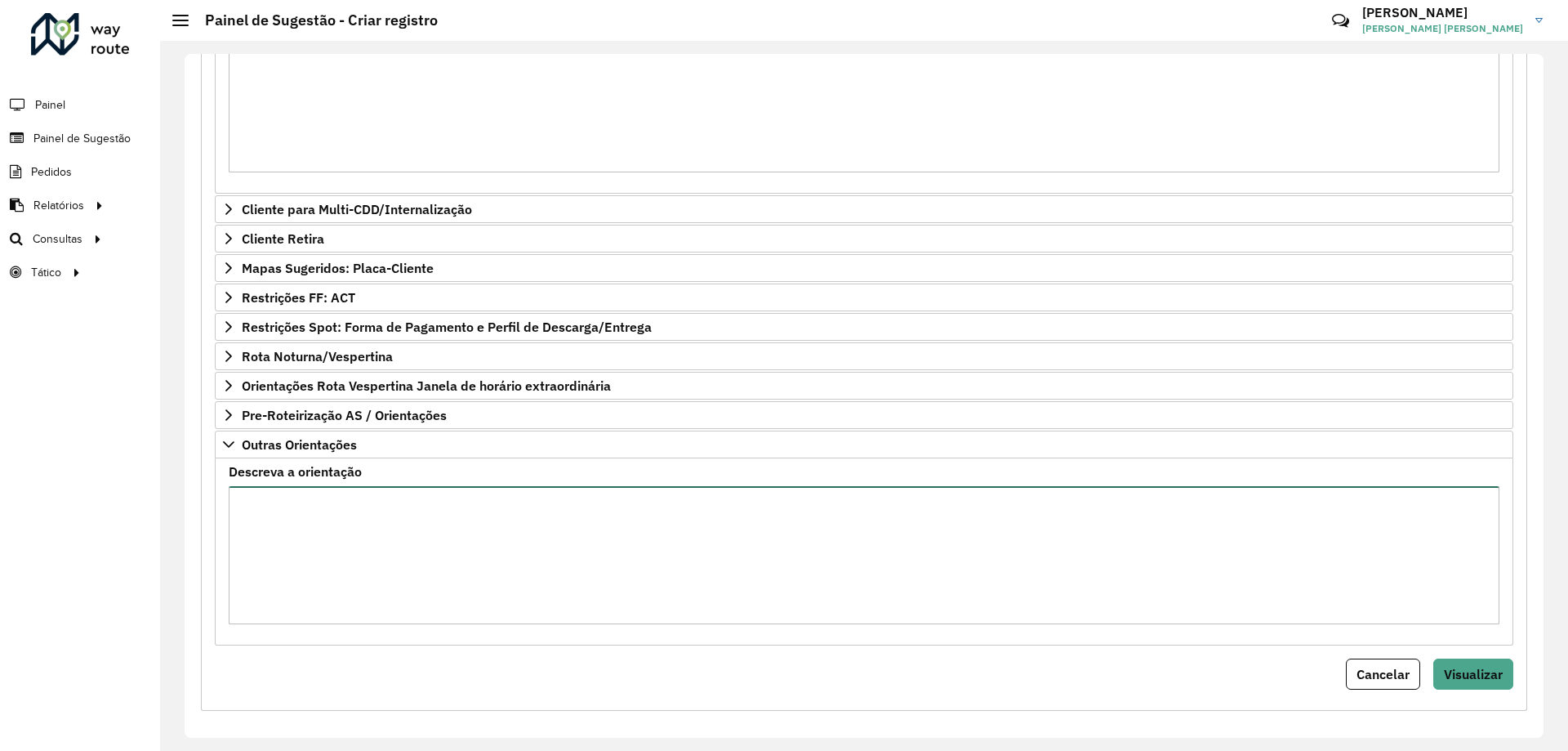
click at [300, 572] on textarea "Descreva a orientação" at bounding box center [864, 555] width 1271 height 138
type textarea "**********"
click at [1474, 670] on span "Visualizar" at bounding box center [1474, 674] width 58 height 17
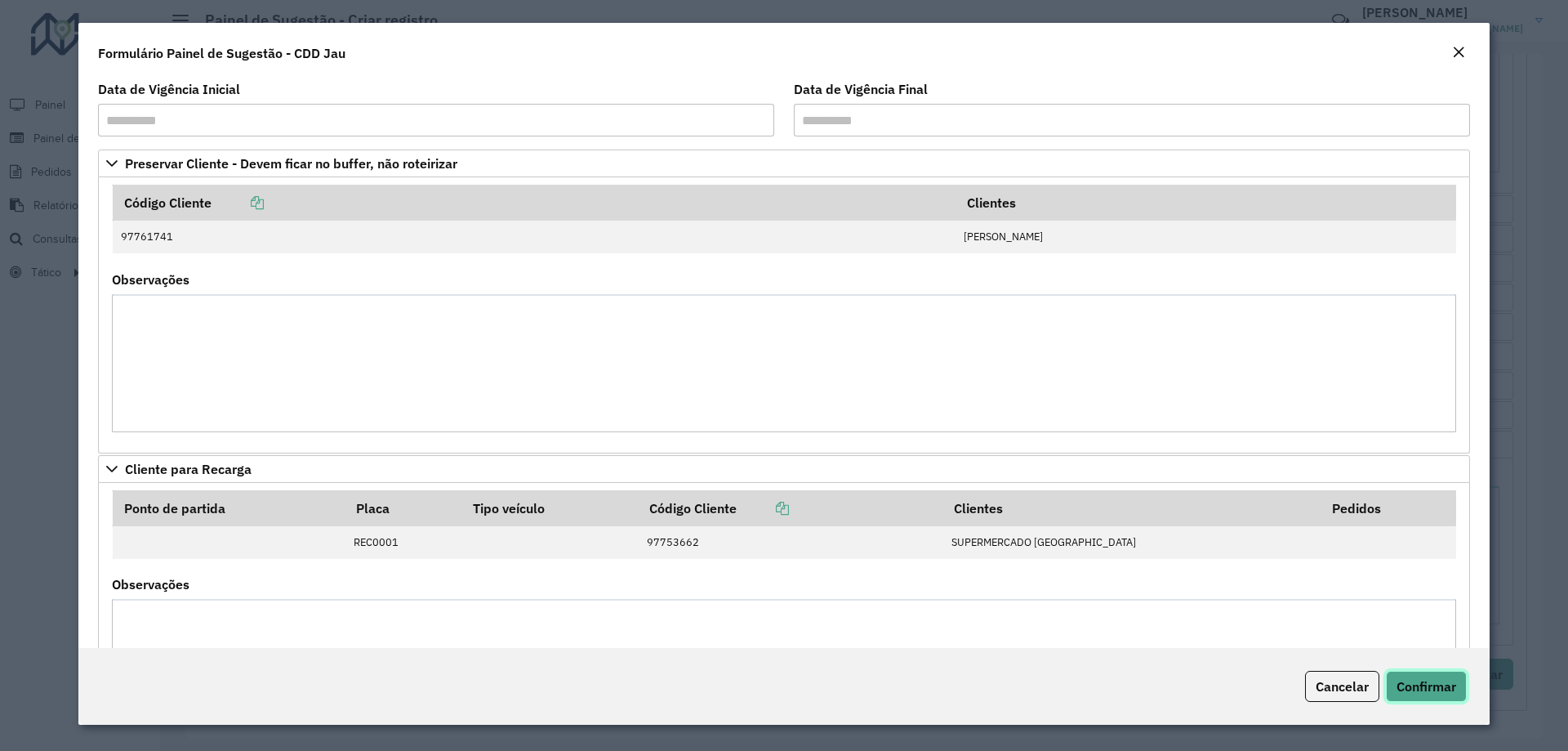
click at [1437, 676] on button "Confirmar" at bounding box center [1426, 686] width 81 height 31
